Goal: Task Accomplishment & Management: Complete application form

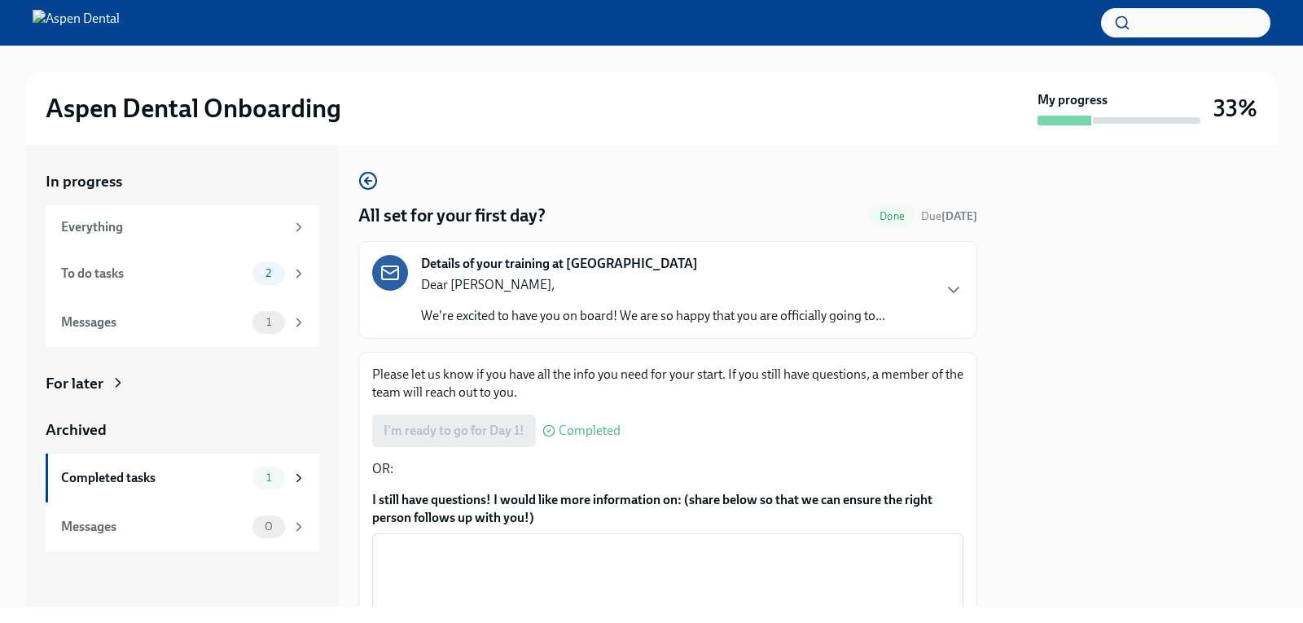
click at [870, 219] on span "Done" at bounding box center [892, 216] width 45 height 12
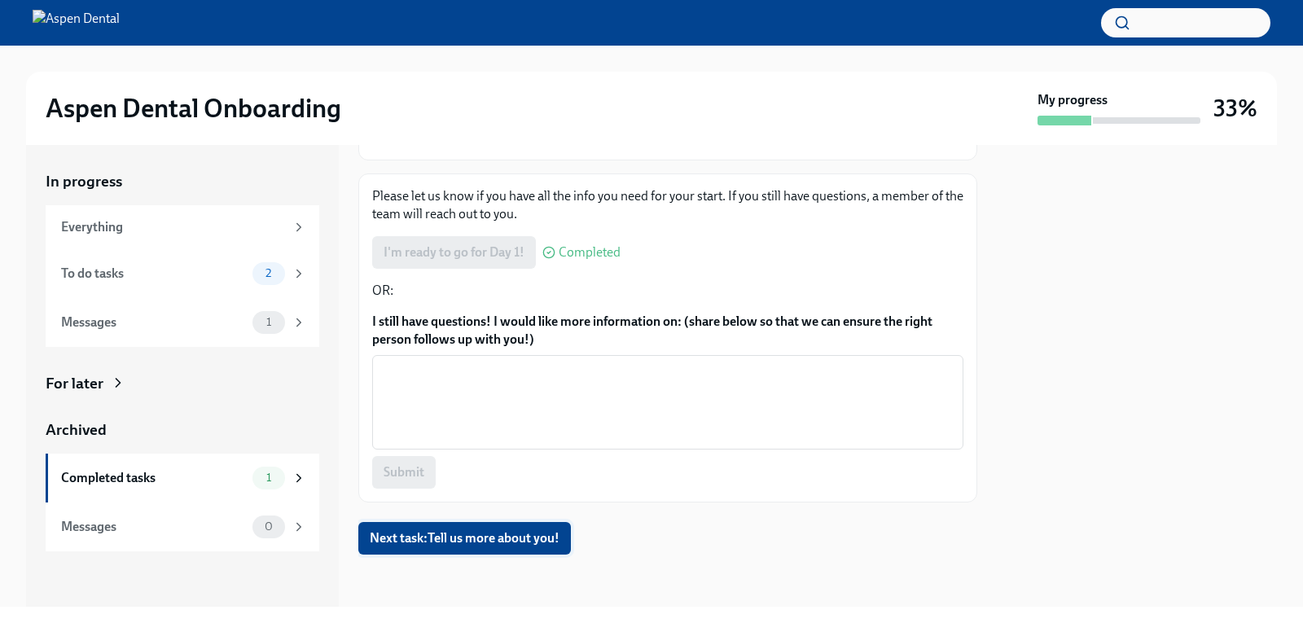
click at [525, 541] on span "Next task : Tell us more about you!" at bounding box center [465, 538] width 190 height 16
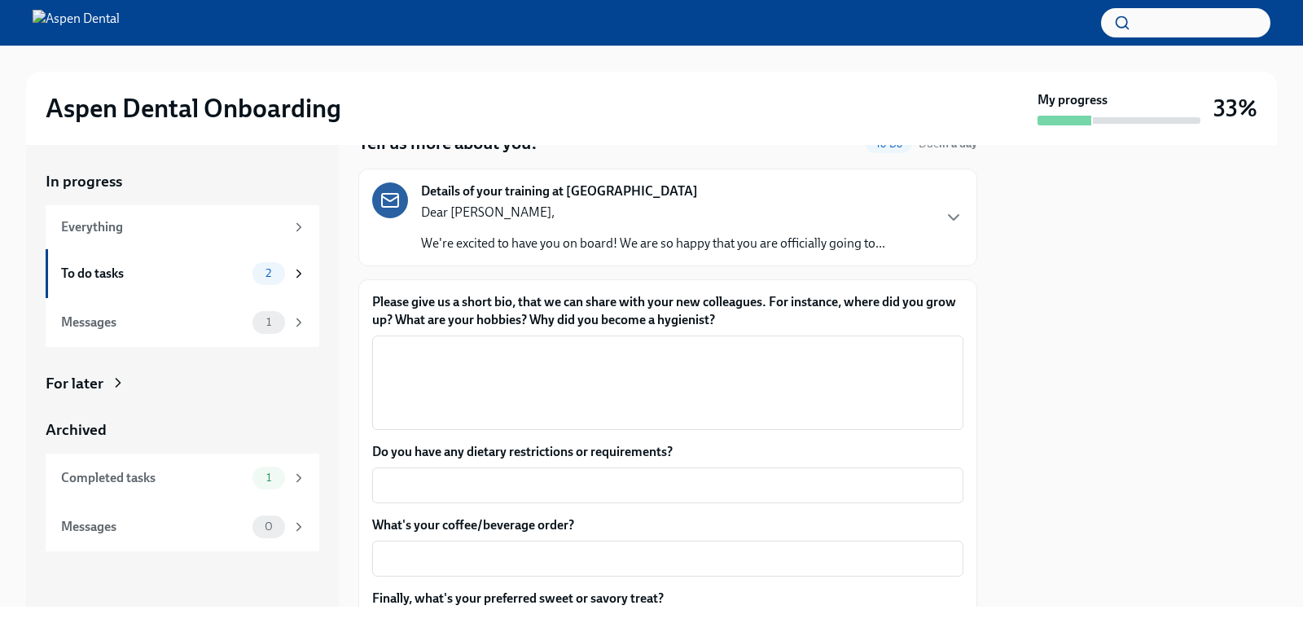
scroll to position [73, 0]
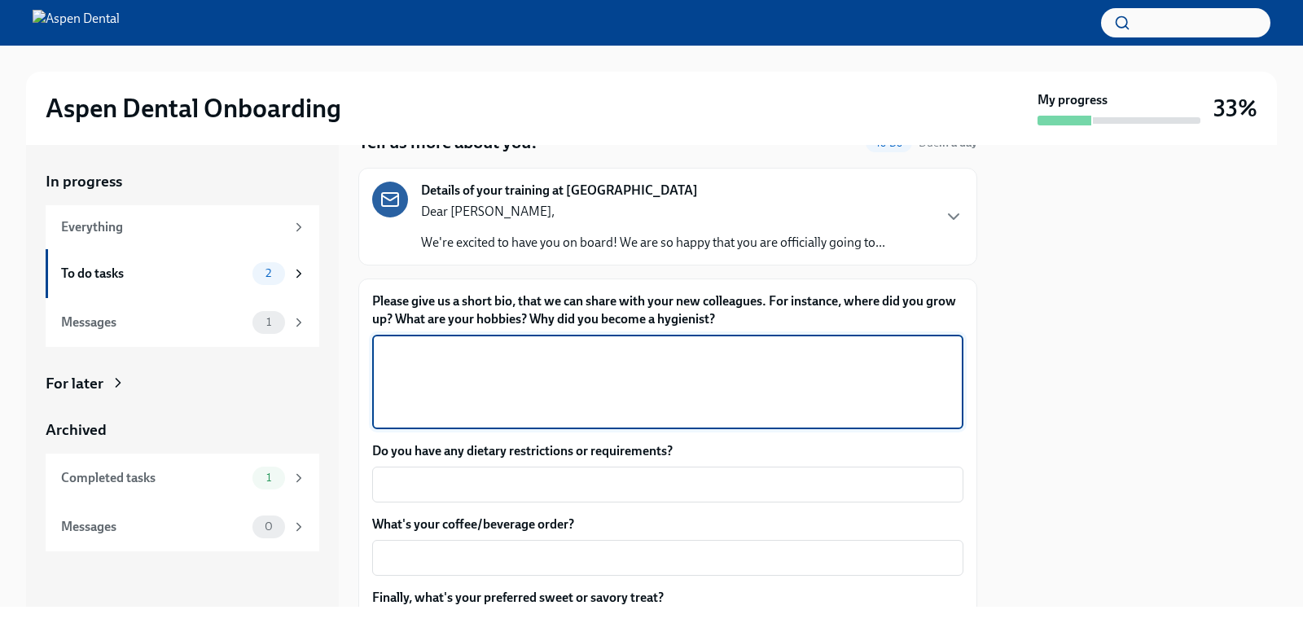
click at [593, 357] on textarea "Please give us a short bio, that we can share with your new colleagues. For ins…" at bounding box center [668, 382] width 572 height 78
type textarea "I"
type textarea "M"
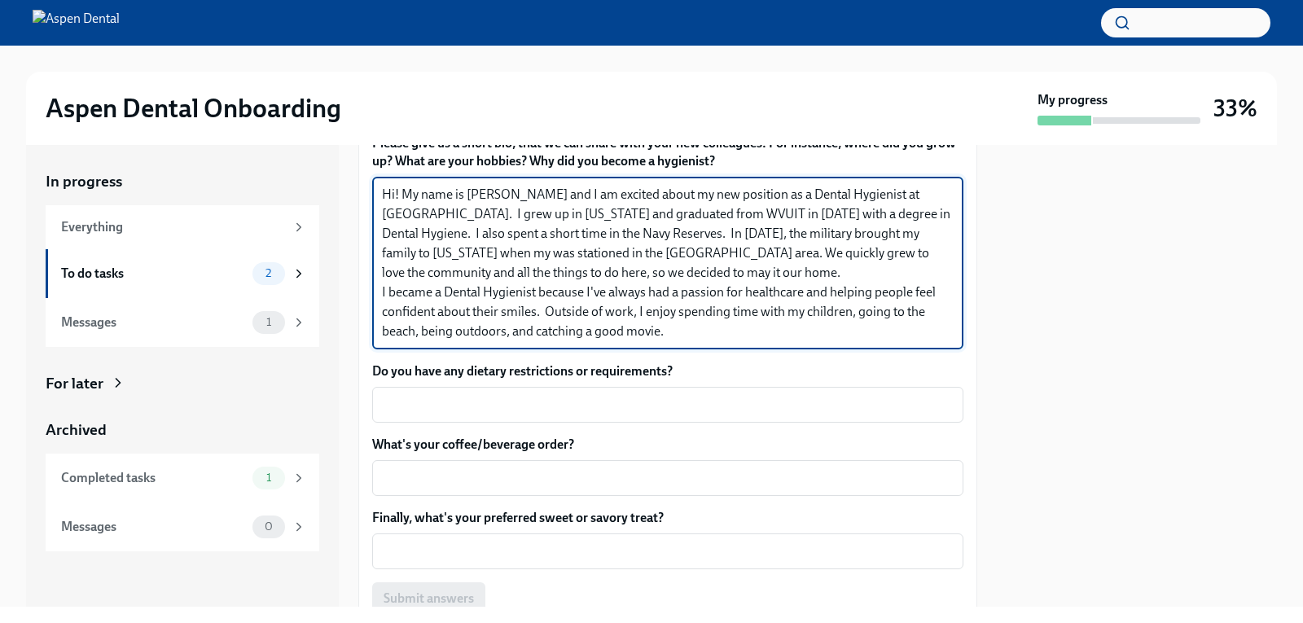
scroll to position [235, 0]
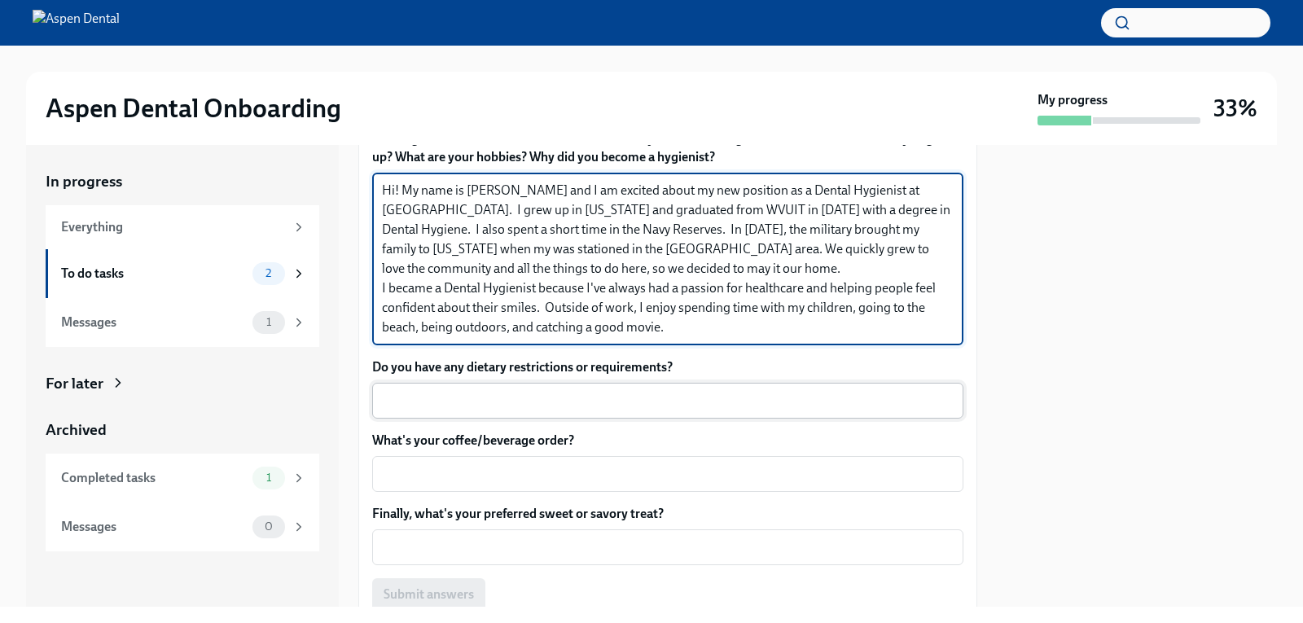
type textarea "Hi! My name is [PERSON_NAME] and I am excited about my new position as a Dental…"
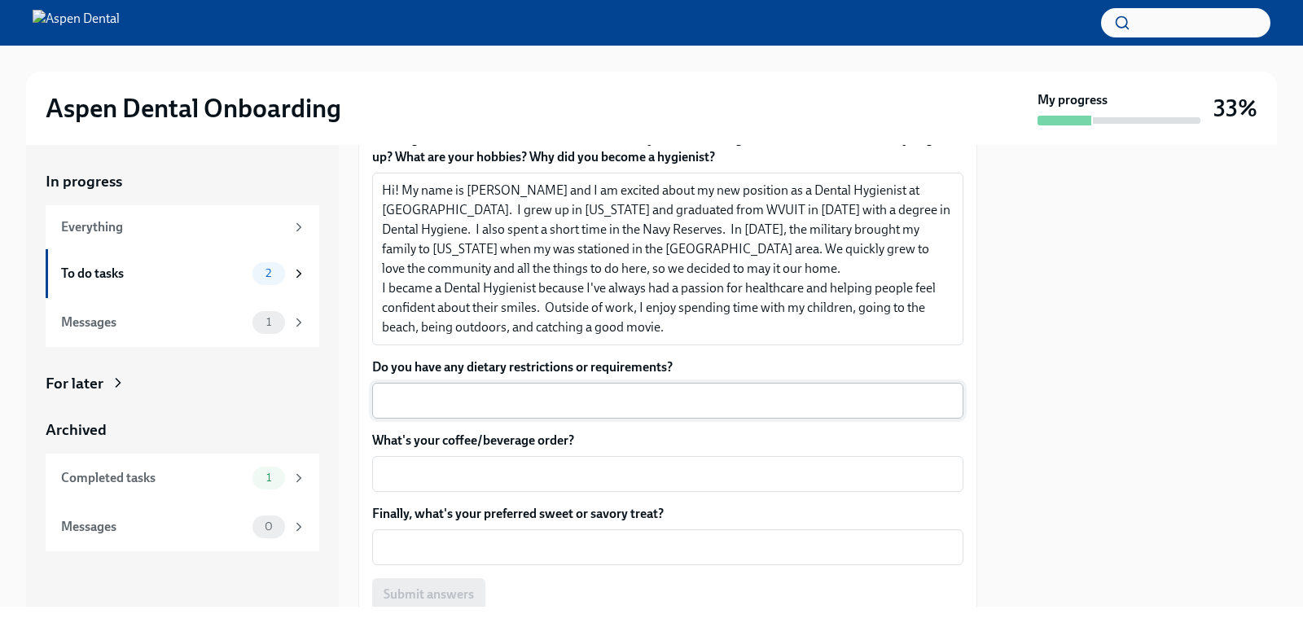
click at [426, 386] on div "x ​" at bounding box center [667, 401] width 591 height 36
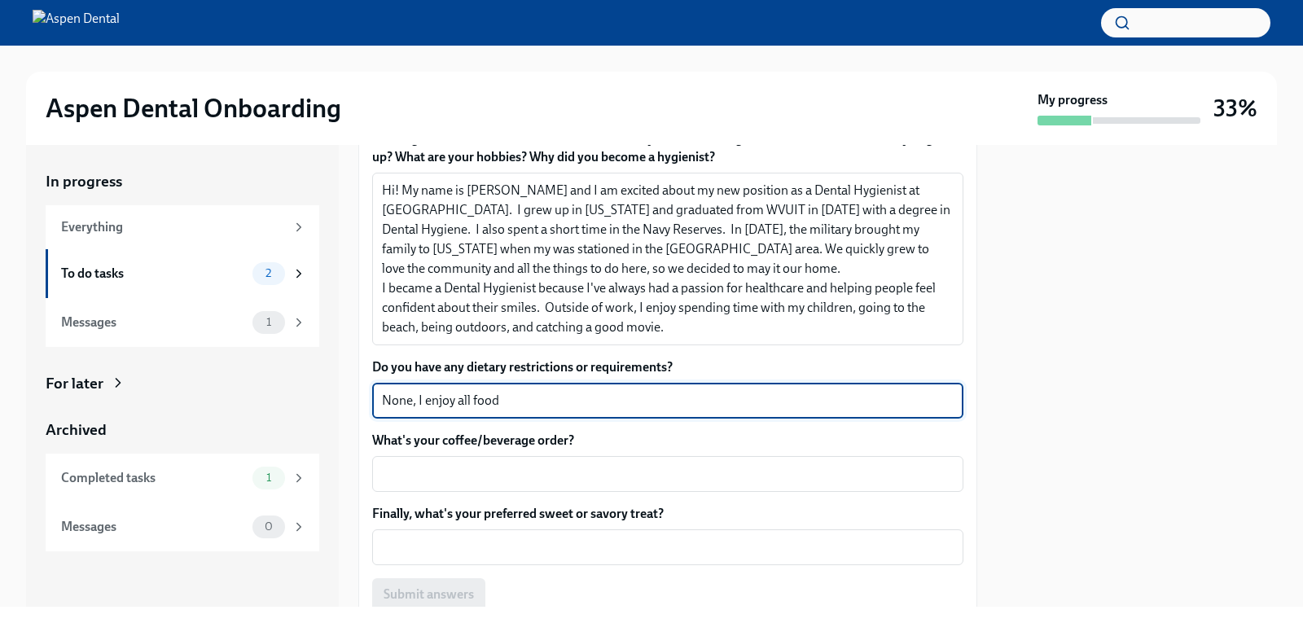
type textarea "None, I enjoy all food"
click at [395, 477] on textarea "What's your coffee/beverage order?" at bounding box center [668, 474] width 572 height 20
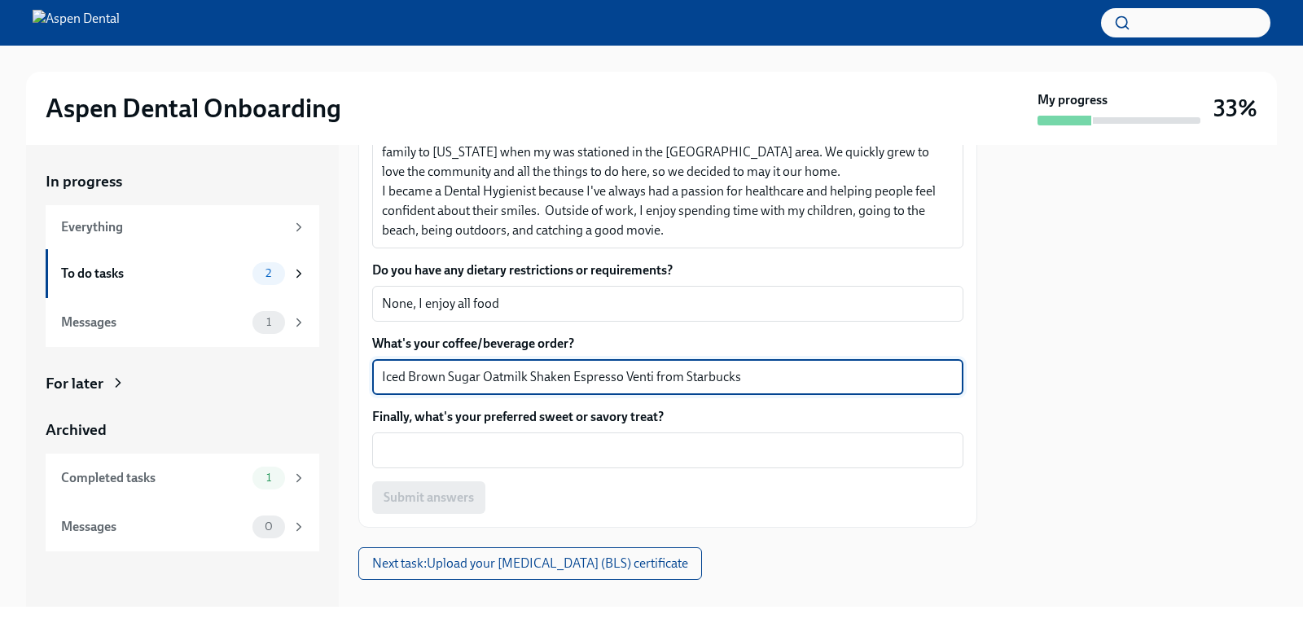
scroll to position [333, 0]
type textarea "Iced Brown Sugar Oatmilk Shaken Espresso Venti from Starbucks"
click at [384, 457] on textarea "Finally, what's your preferred sweet or savory treat?" at bounding box center [668, 450] width 572 height 20
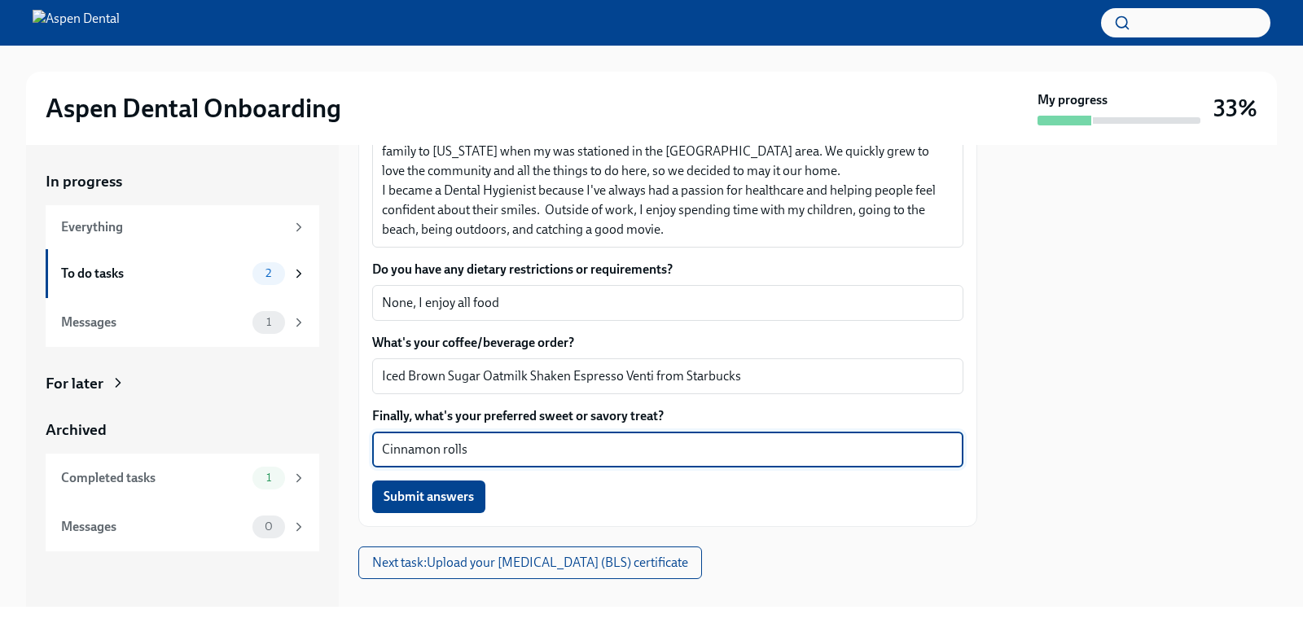
scroll to position [357, 0]
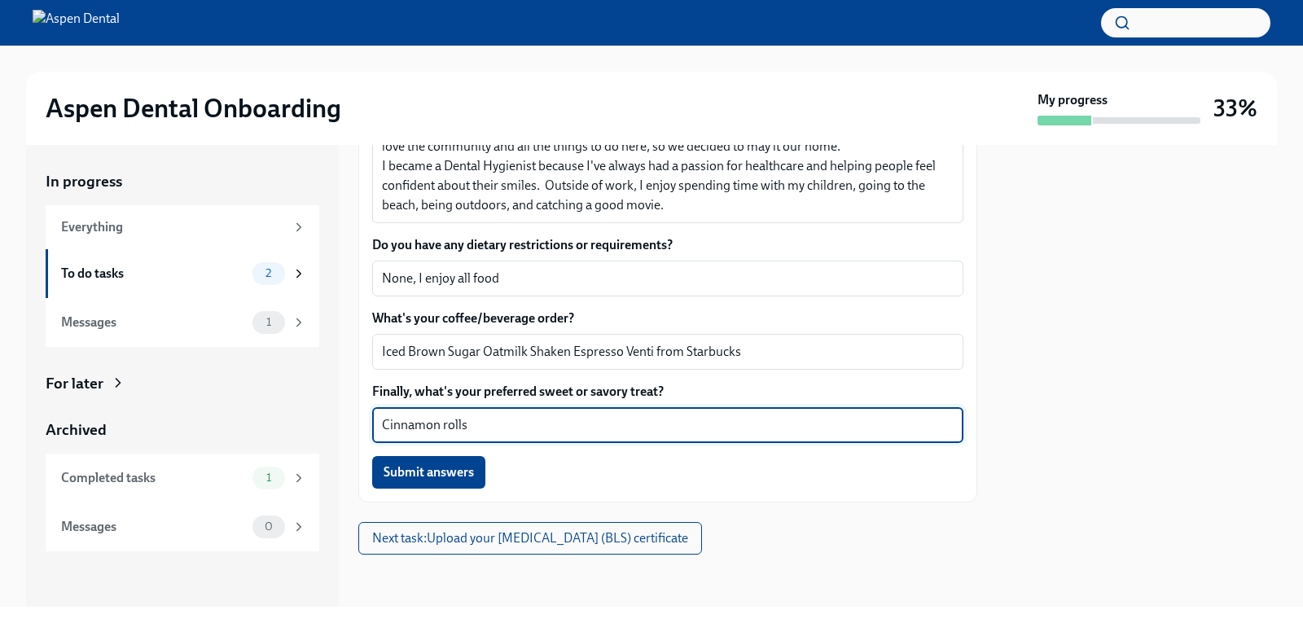
type textarea "Cinnamon rolls"
click at [411, 471] on span "Submit answers" at bounding box center [429, 472] width 90 height 16
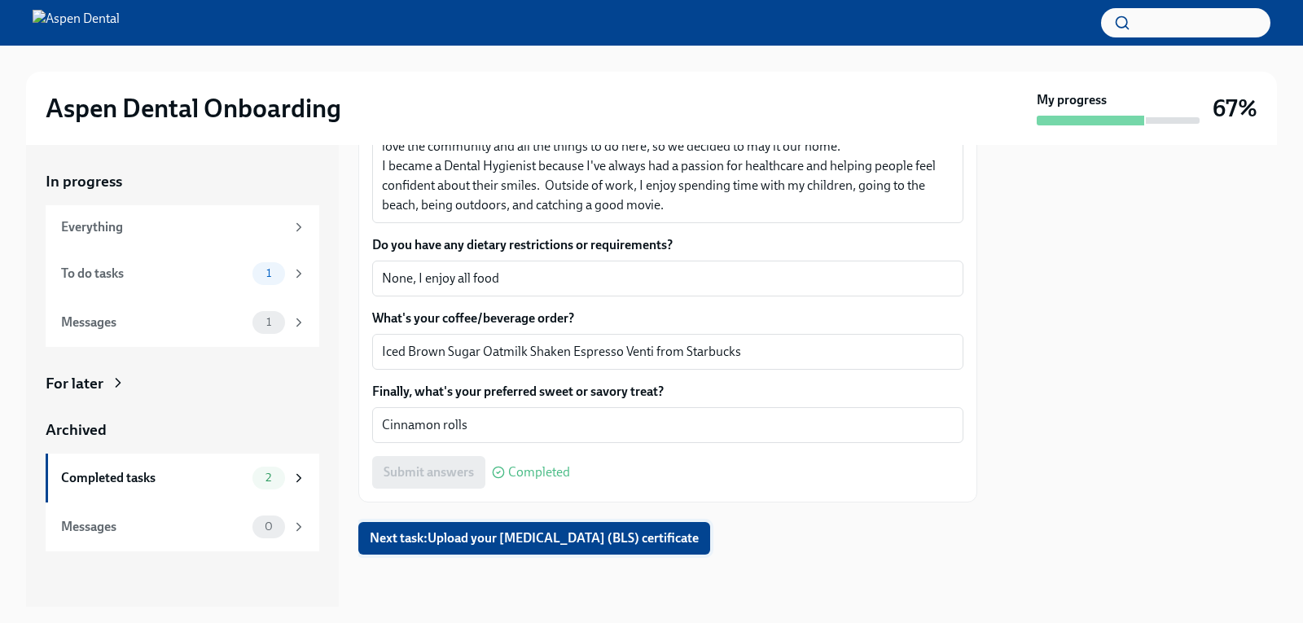
click at [444, 541] on span "Next task : Upload your [MEDICAL_DATA] (BLS) certificate" at bounding box center [534, 538] width 329 height 16
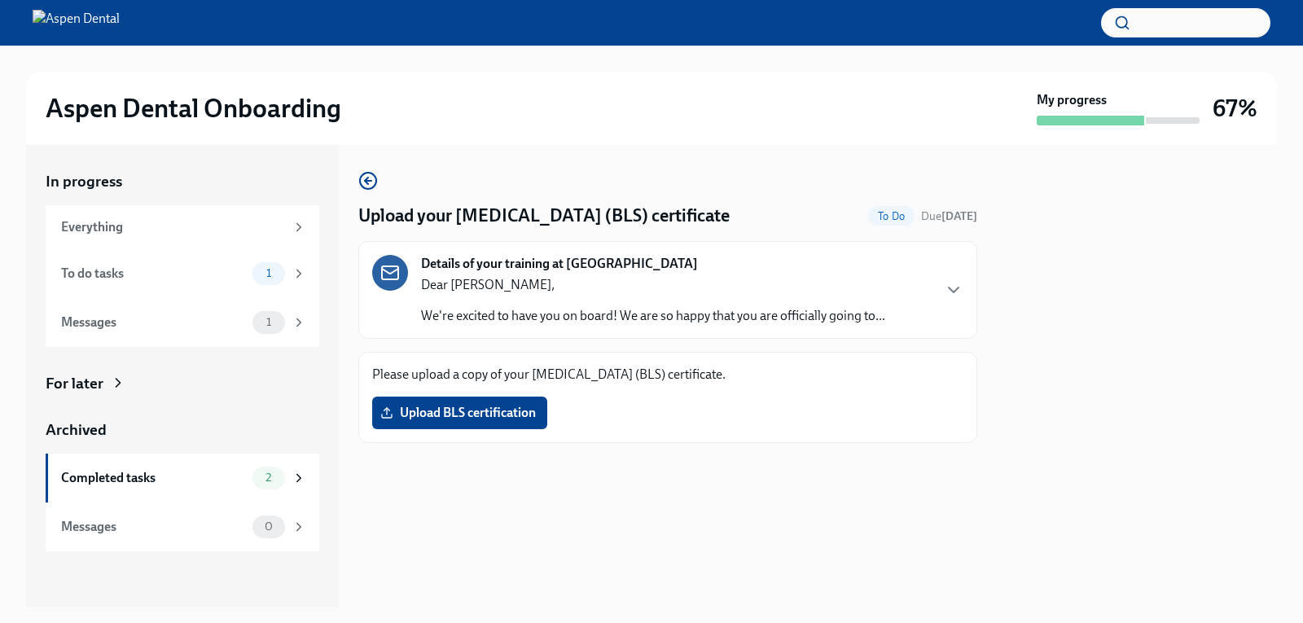
click at [419, 414] on span "Upload BLS certification" at bounding box center [460, 413] width 152 height 16
click at [0, 0] on input "Upload BLS certification" at bounding box center [0, 0] width 0 height 0
click at [954, 291] on icon "button" at bounding box center [954, 289] width 10 height 5
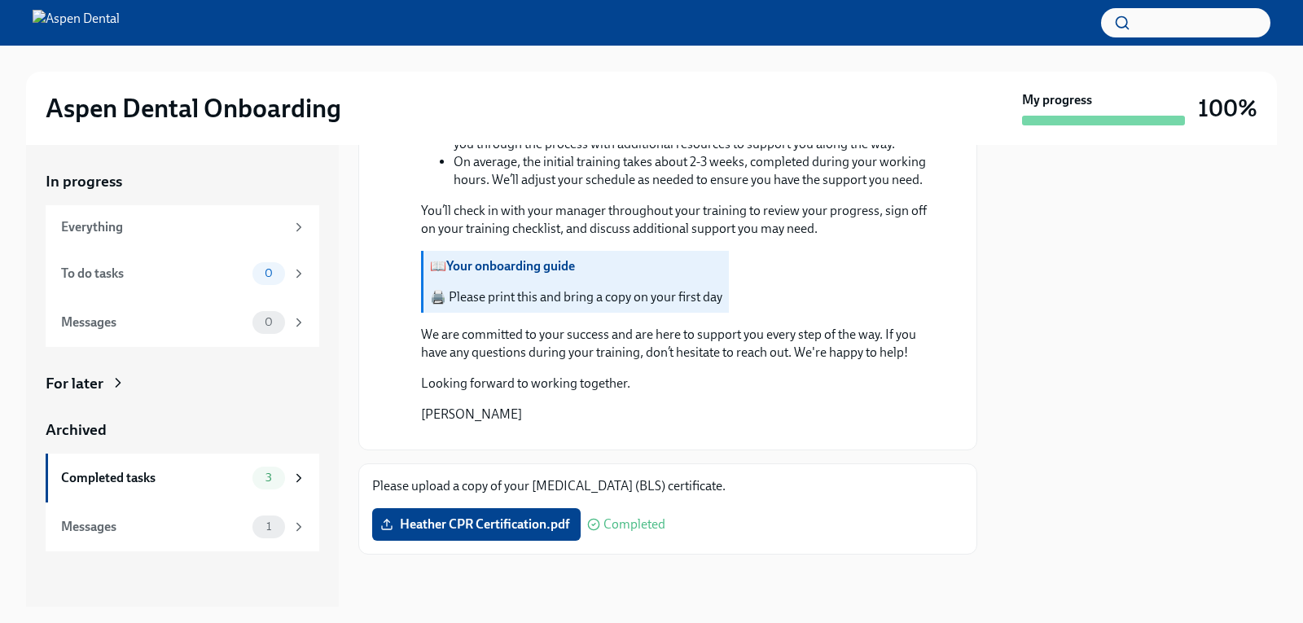
scroll to position [1317, 0]
click at [487, 533] on label "Heather CPR Certification.pdf" at bounding box center [476, 524] width 208 height 33
click at [0, 0] on input "Heather CPR Certification.pdf" at bounding box center [0, 0] width 0 height 0
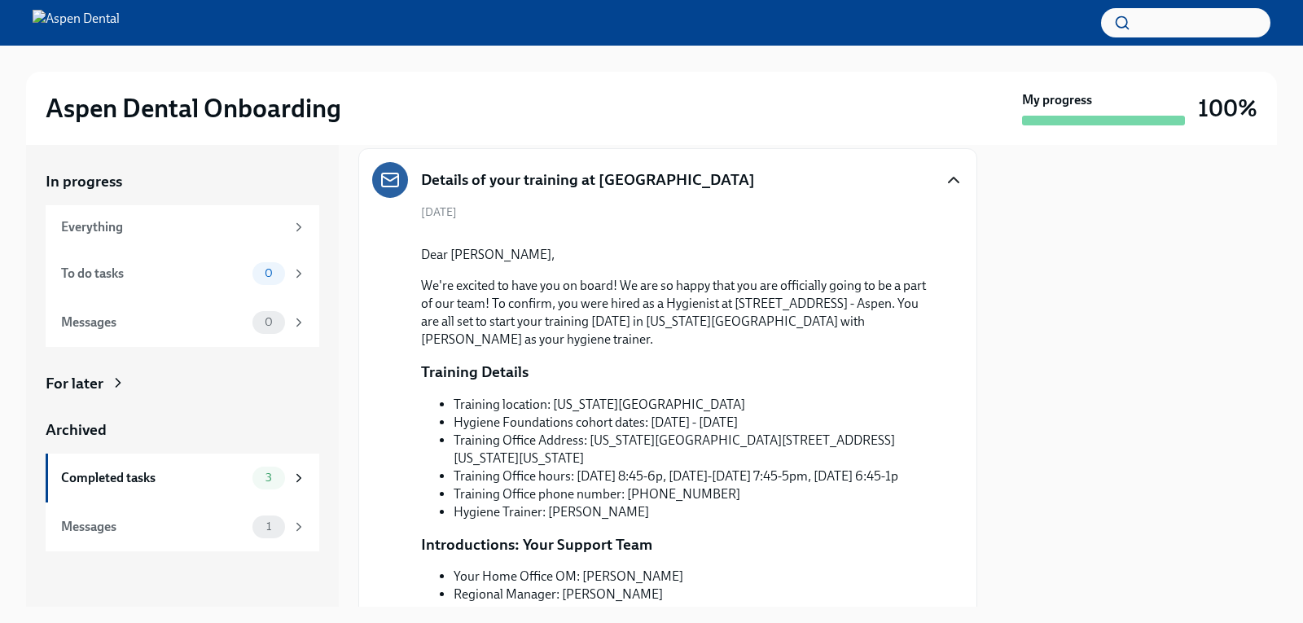
scroll to position [0, 0]
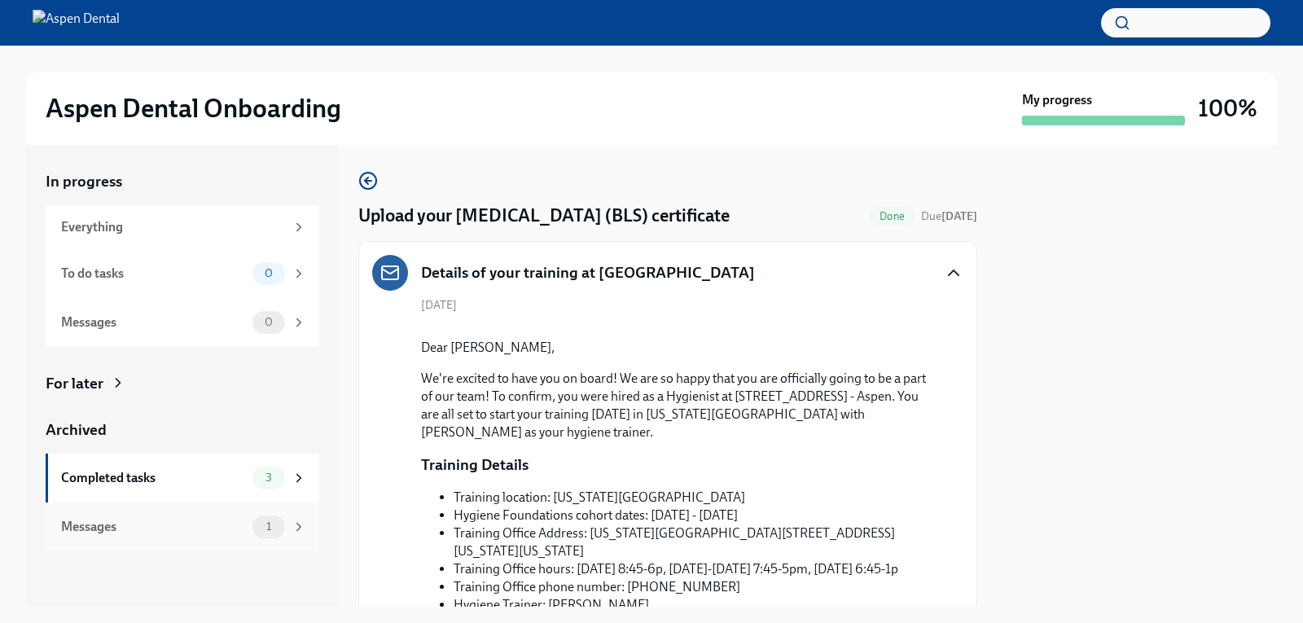
click at [264, 526] on span "1" at bounding box center [268, 526] width 24 height 12
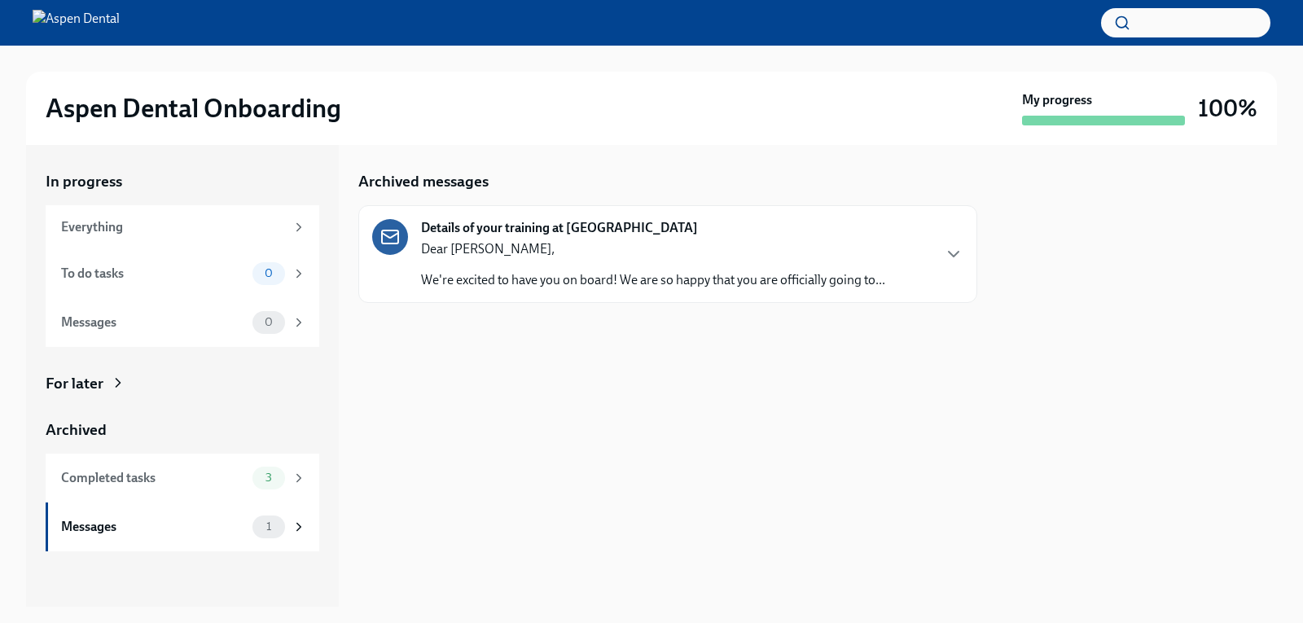
click at [104, 245] on div "Everything" at bounding box center [183, 227] width 274 height 44
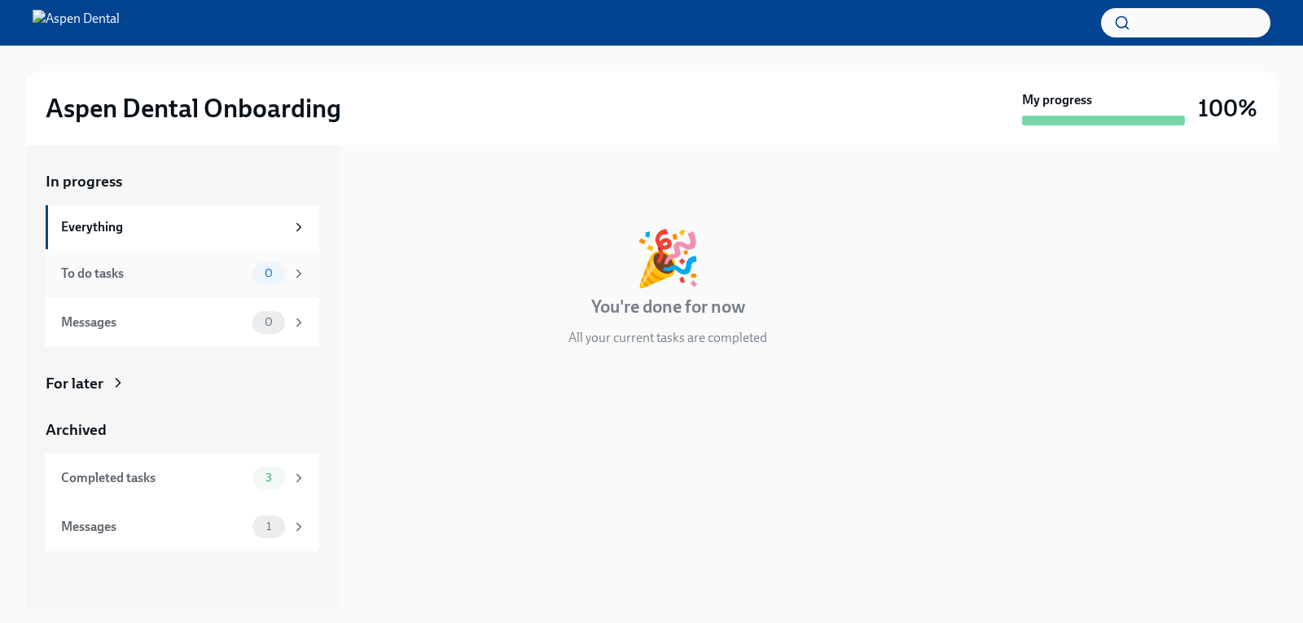
click at [90, 283] on div "To do tasks 0" at bounding box center [183, 273] width 245 height 23
click at [81, 323] on div "Messages" at bounding box center [153, 322] width 185 height 18
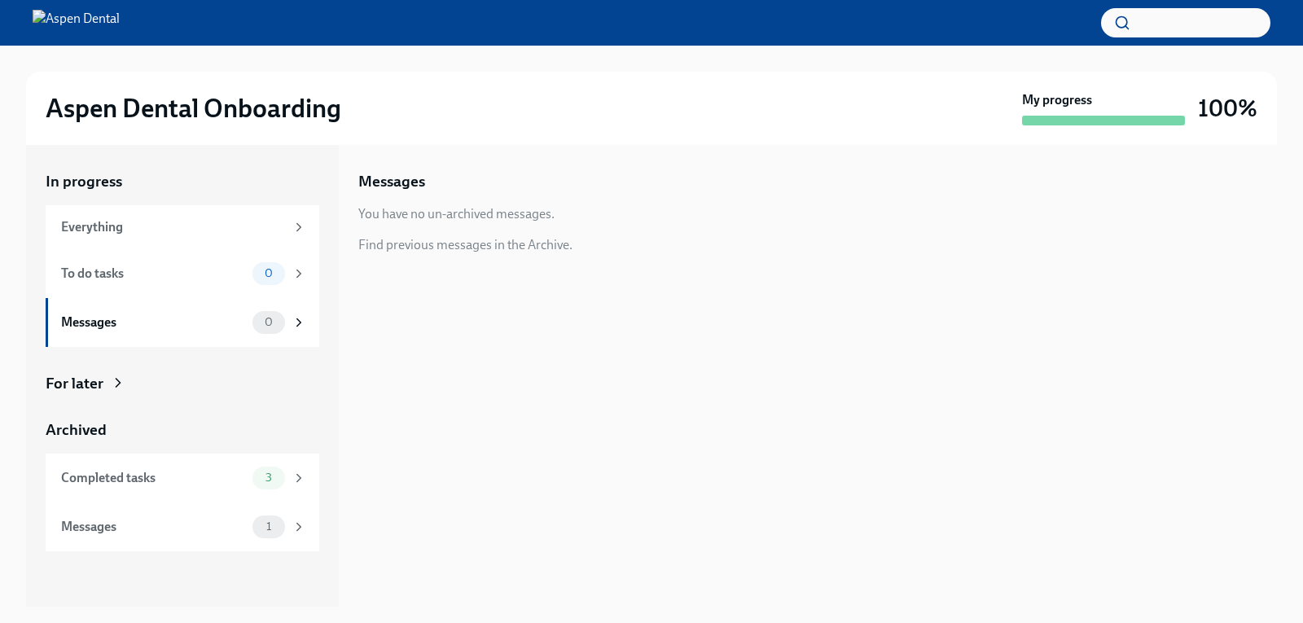
click at [74, 387] on div "For later" at bounding box center [75, 383] width 58 height 21
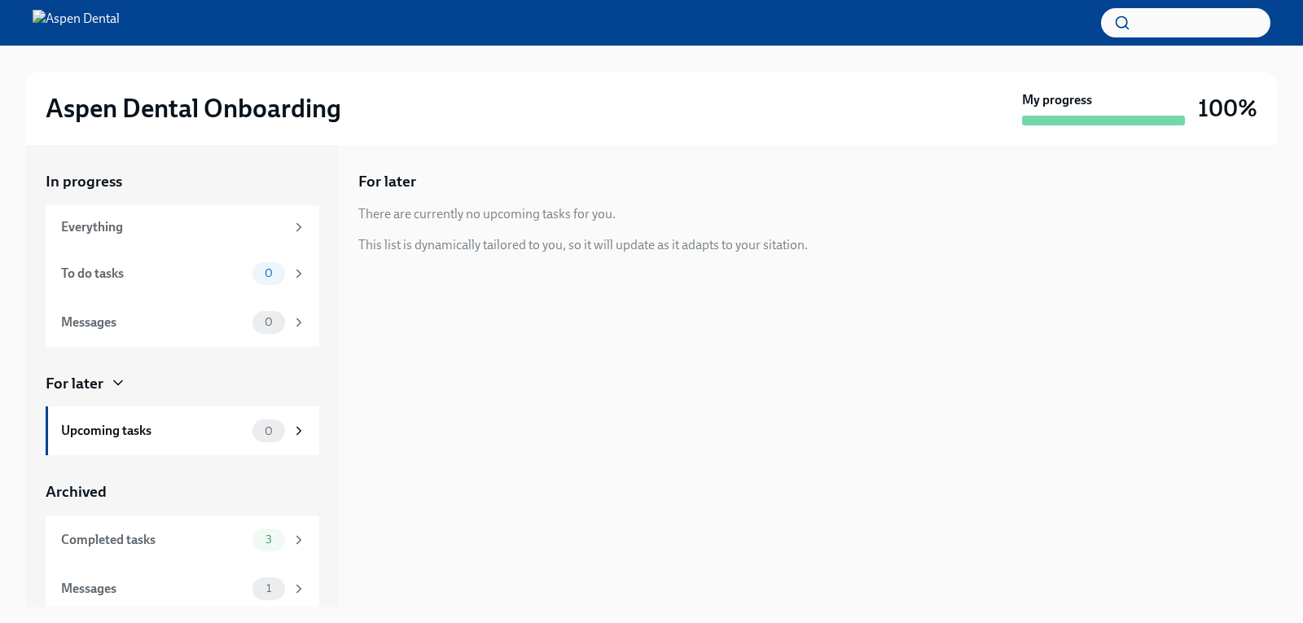
click at [85, 426] on div "Upcoming tasks" at bounding box center [153, 431] width 185 height 18
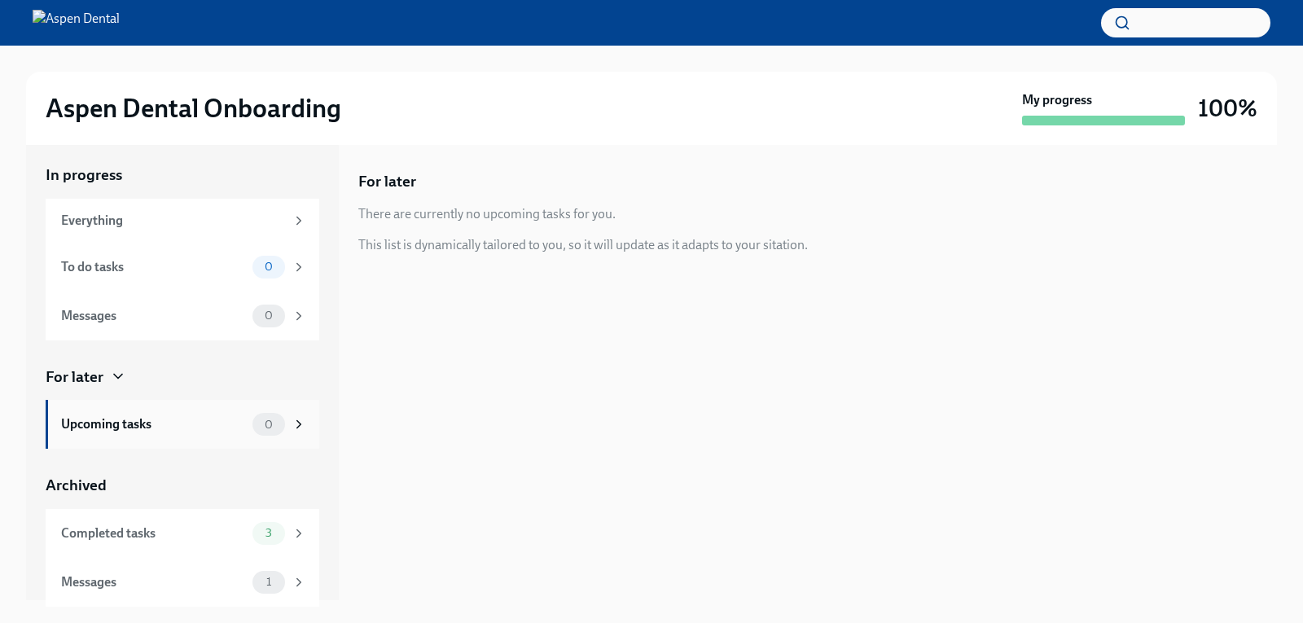
click at [102, 545] on div "Completed tasks 3" at bounding box center [183, 533] width 274 height 49
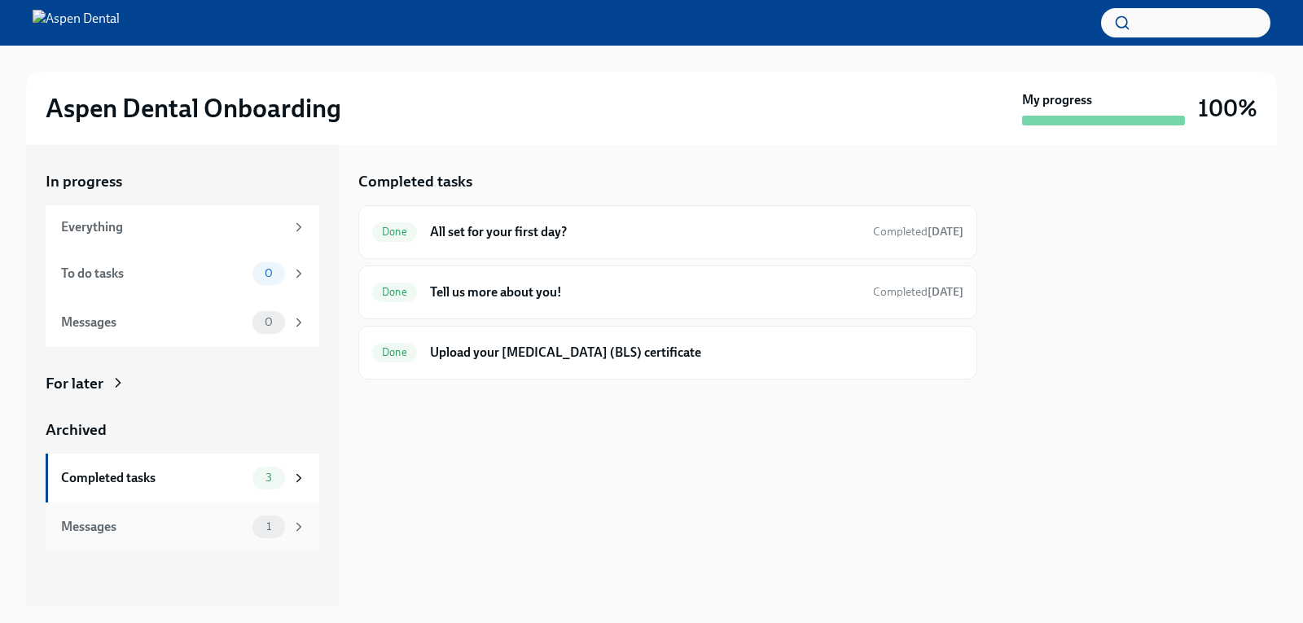
click at [77, 531] on div "Messages" at bounding box center [153, 527] width 185 height 18
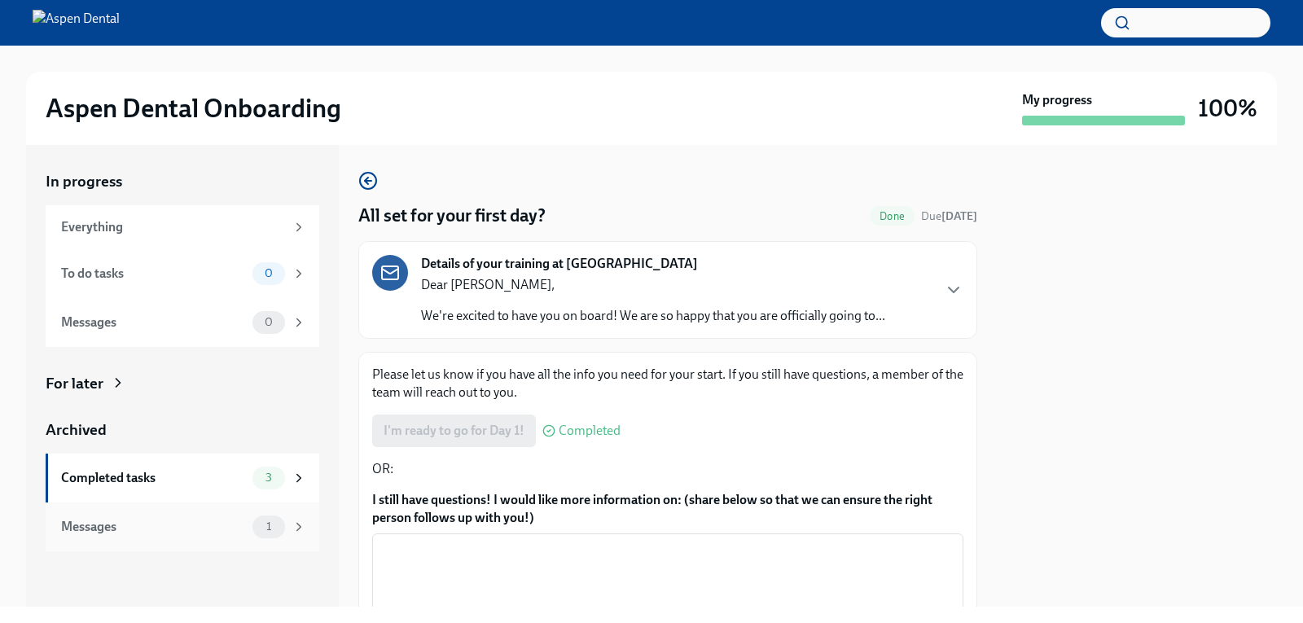
click at [169, 549] on div "Messages 1" at bounding box center [183, 526] width 274 height 49
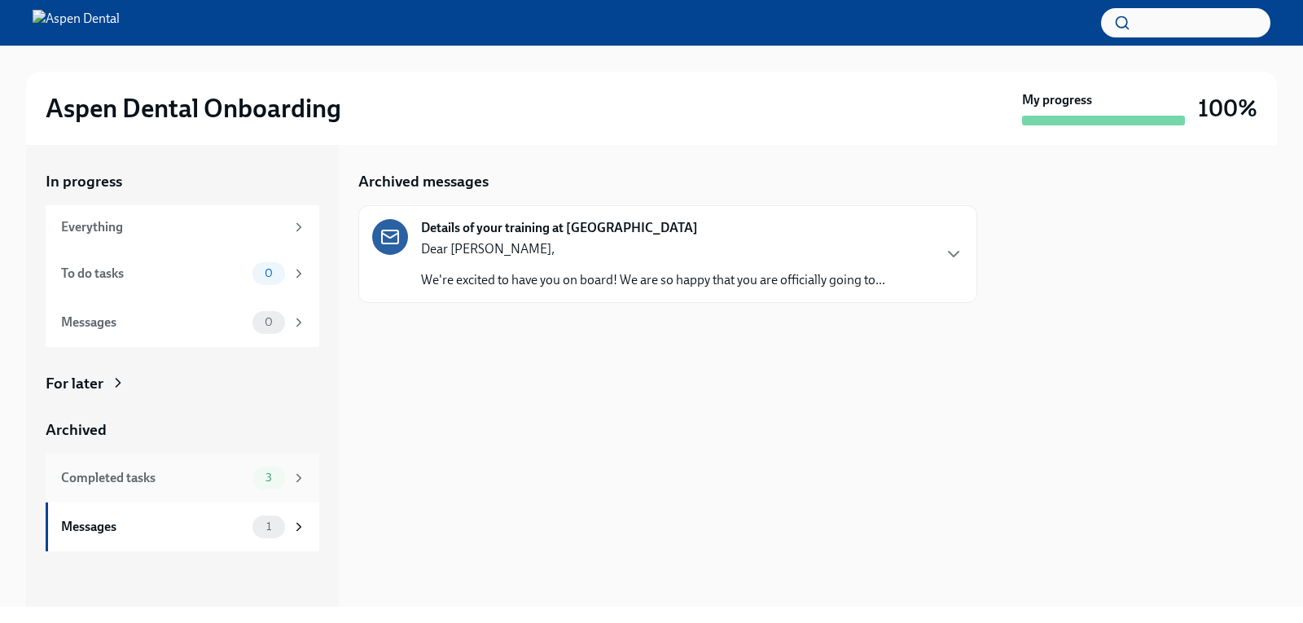
click at [117, 486] on div "Completed tasks" at bounding box center [153, 478] width 185 height 18
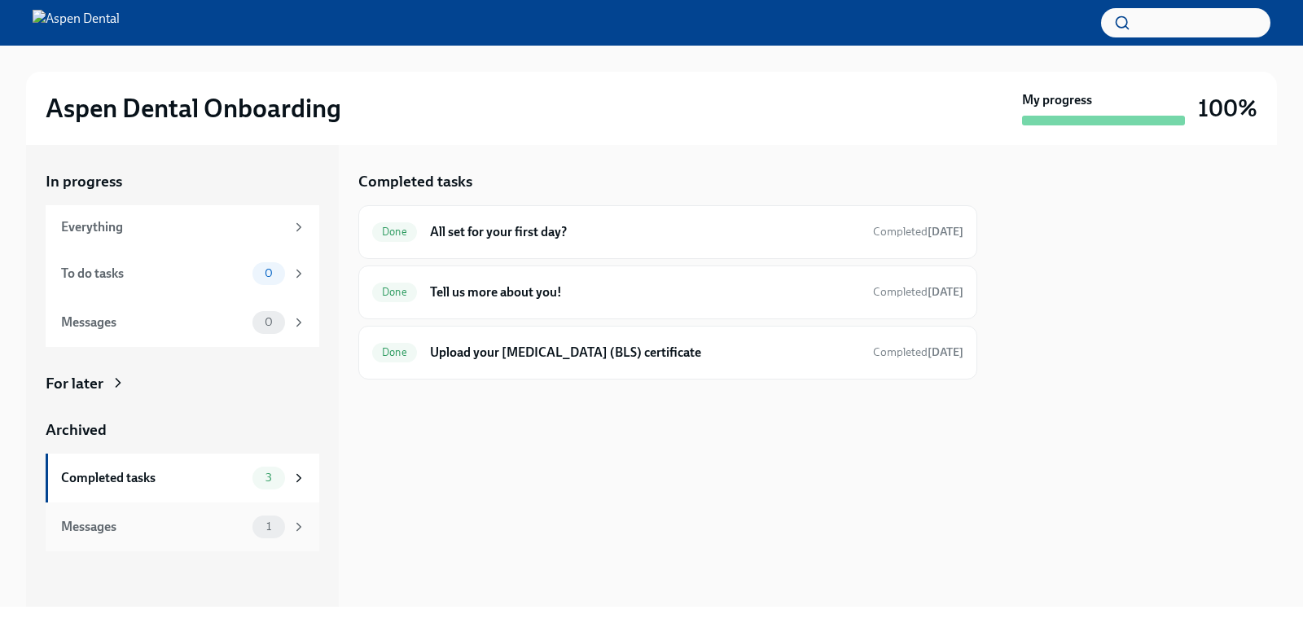
click at [97, 541] on div "Messages 1" at bounding box center [183, 526] width 274 height 49
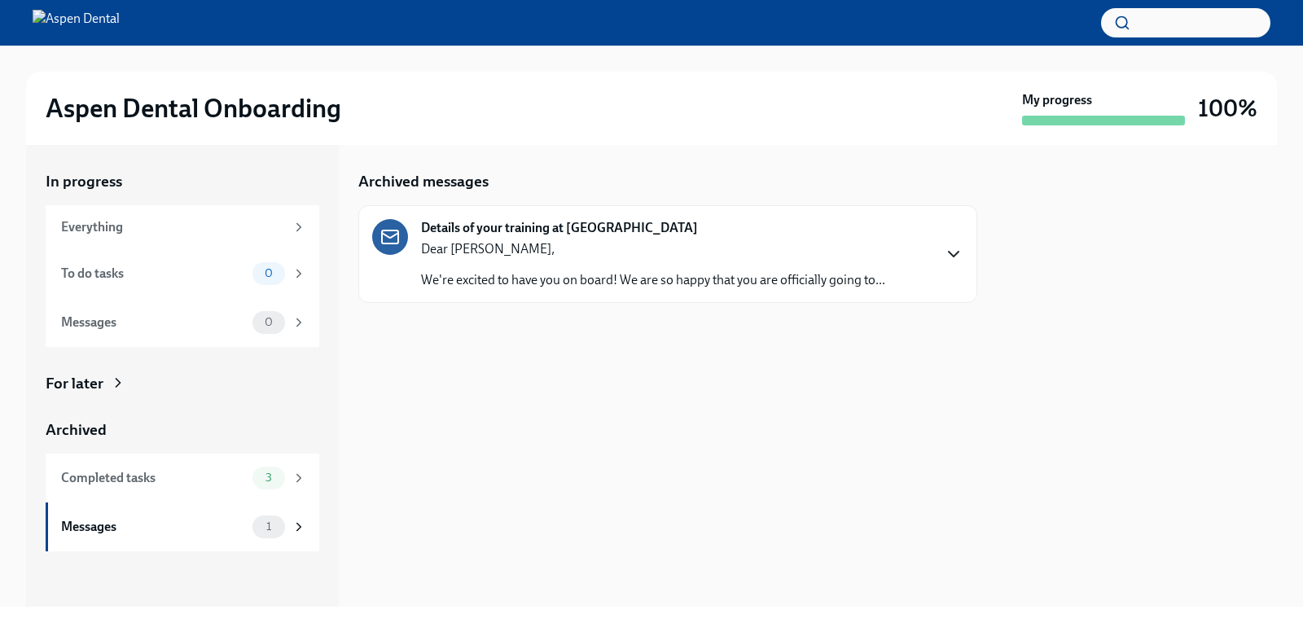
click at [950, 263] on icon "button" at bounding box center [954, 254] width 20 height 20
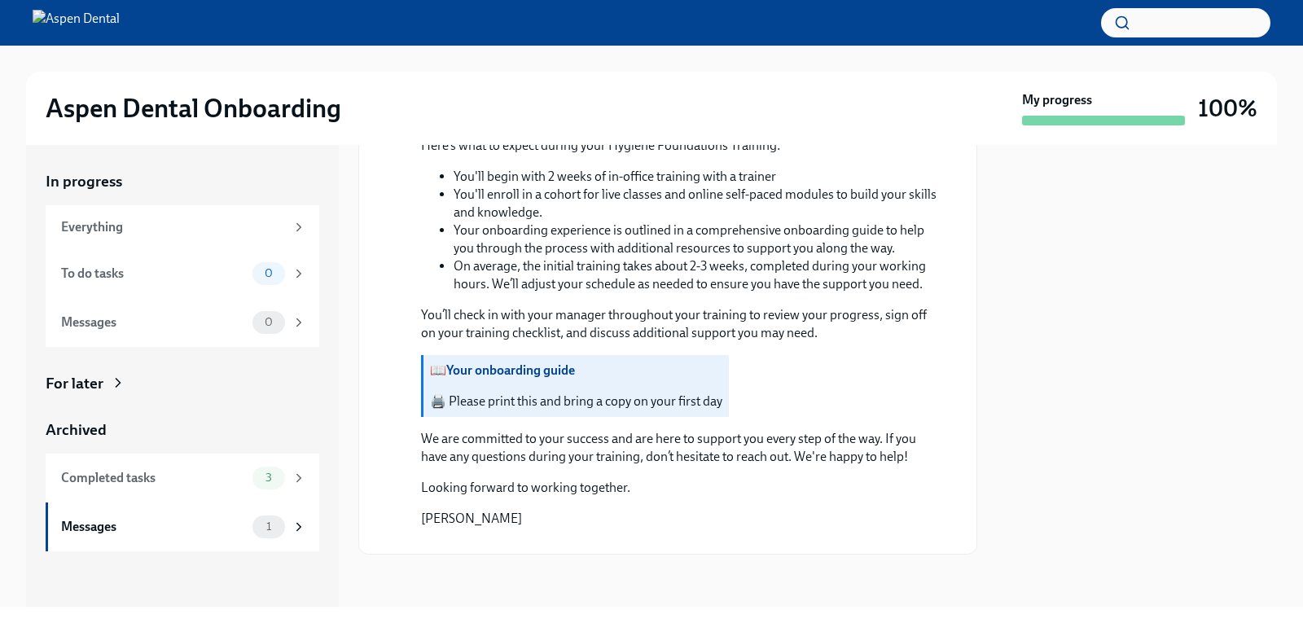
scroll to position [1176, 0]
click at [450, 541] on button "Zoom image" at bounding box center [679, 541] width 516 height 0
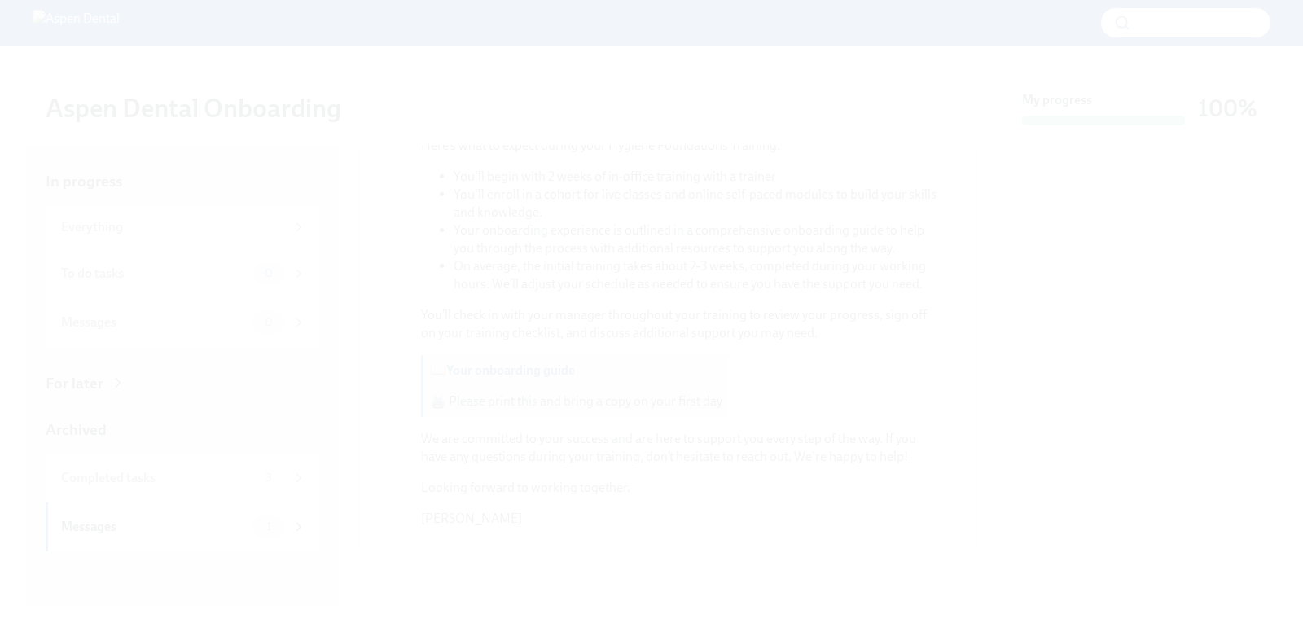
click at [343, 341] on button "Unzoom image" at bounding box center [651, 311] width 1303 height 623
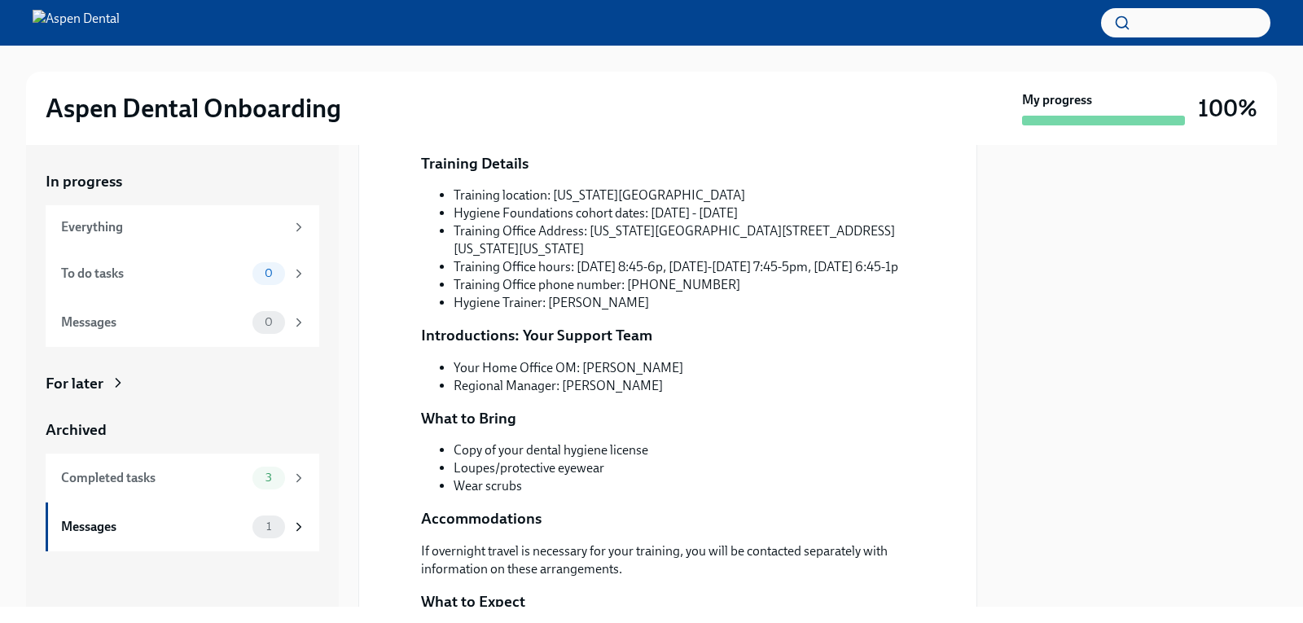
scroll to position [0, 0]
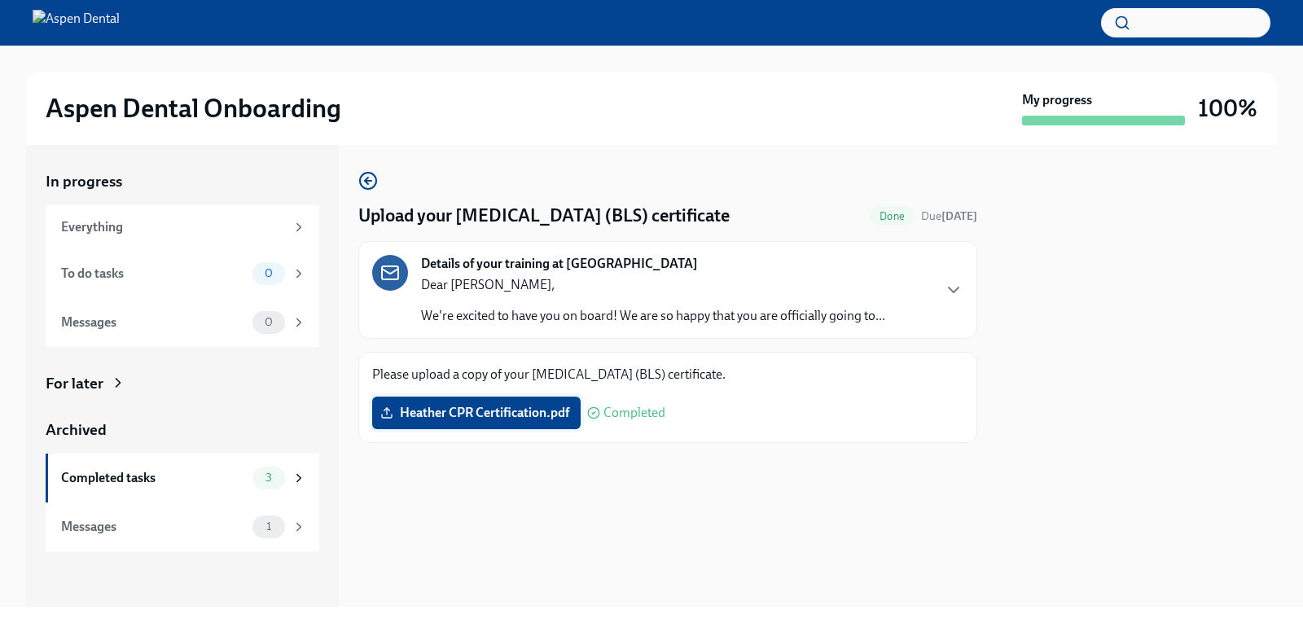
click at [460, 407] on span "Heather CPR Certification.pdf" at bounding box center [477, 413] width 186 height 16
click at [0, 0] on input "Heather CPR Certification.pdf" at bounding box center [0, 0] width 0 height 0
